Goal: Use online tool/utility: Use online tool/utility

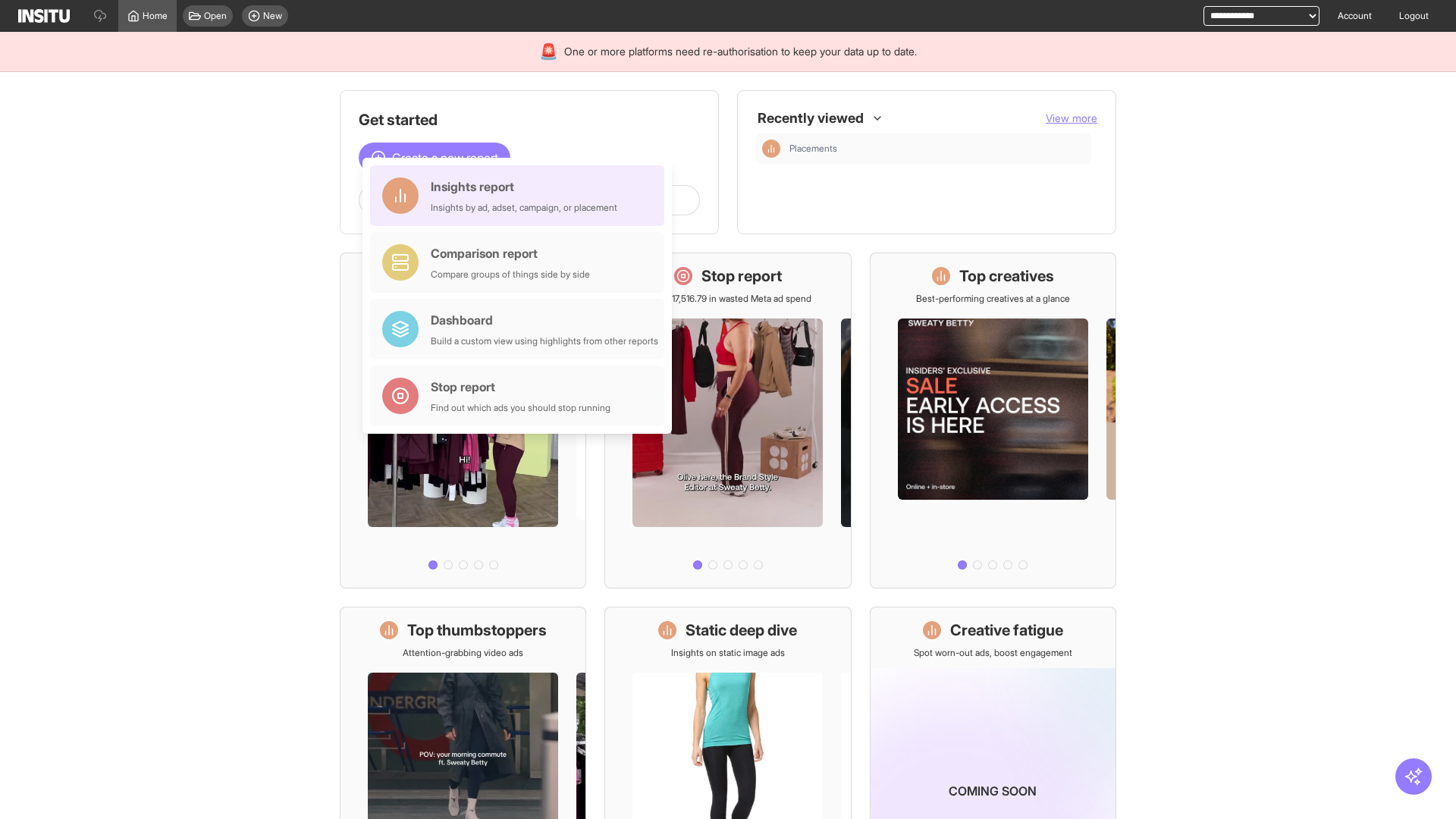
click at [521, 196] on div "Insights report Insights by ad, adset, campaign, or placement" at bounding box center [524, 195] width 187 height 37
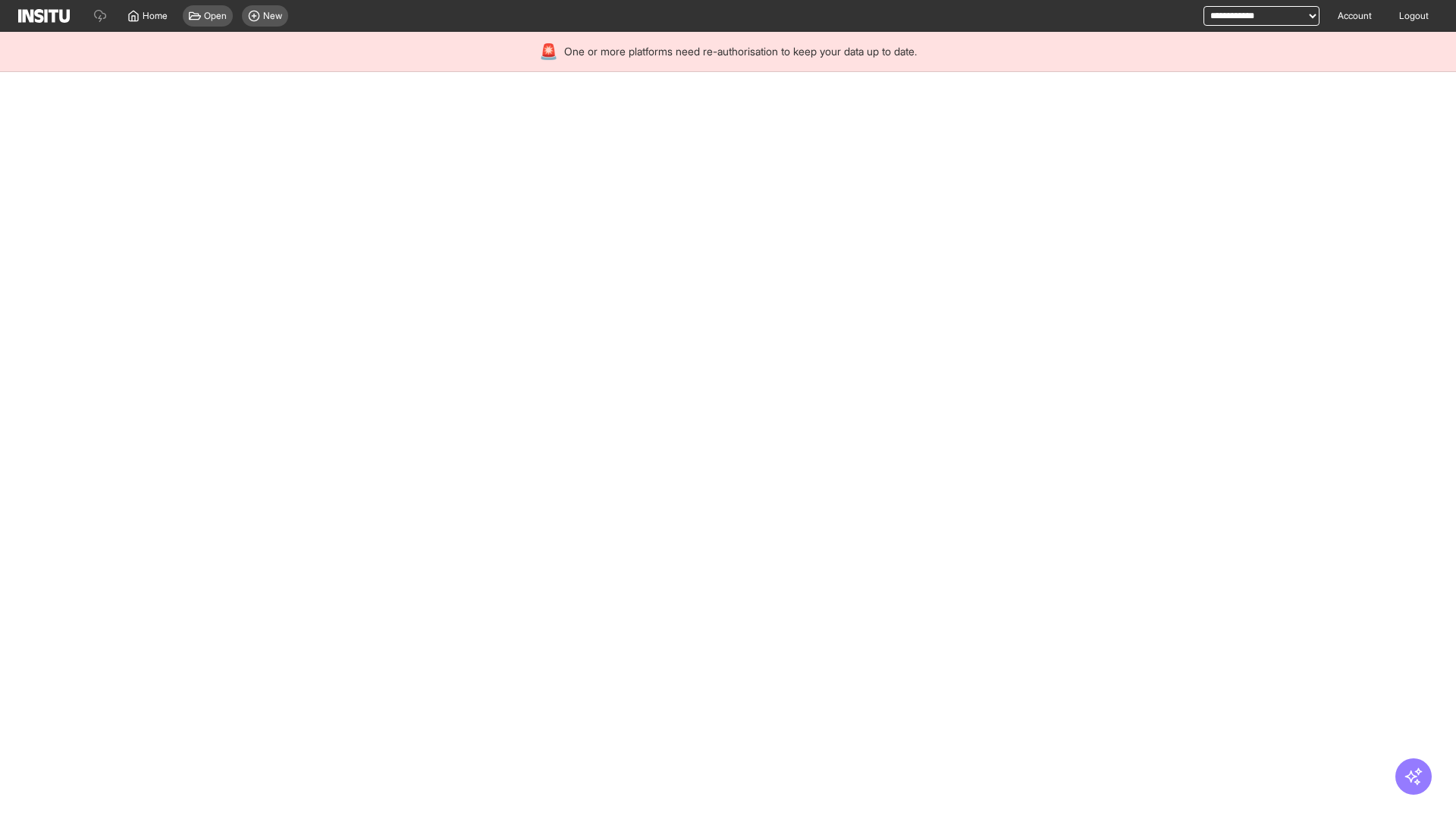
select select "**"
